Goal: Entertainment & Leisure: Consume media (video, audio)

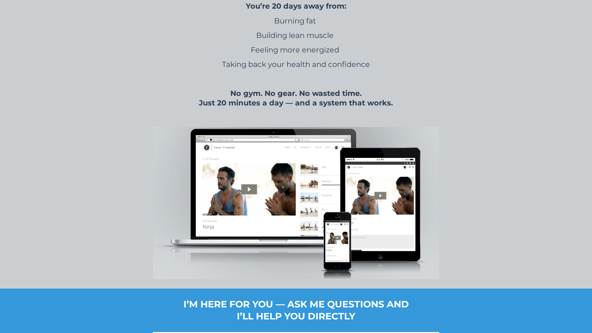
scroll to position [2336, 0]
